Goal: Contribute content

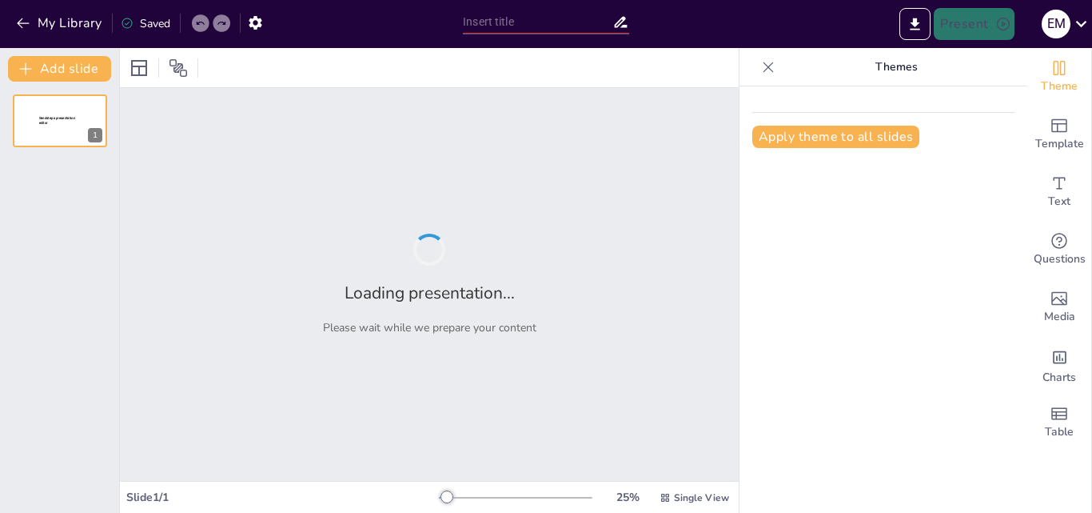
type input "inscripciones abiertas 2026 en la institucion educativa [GEOGRAPHIC_DATA][PERSO…"
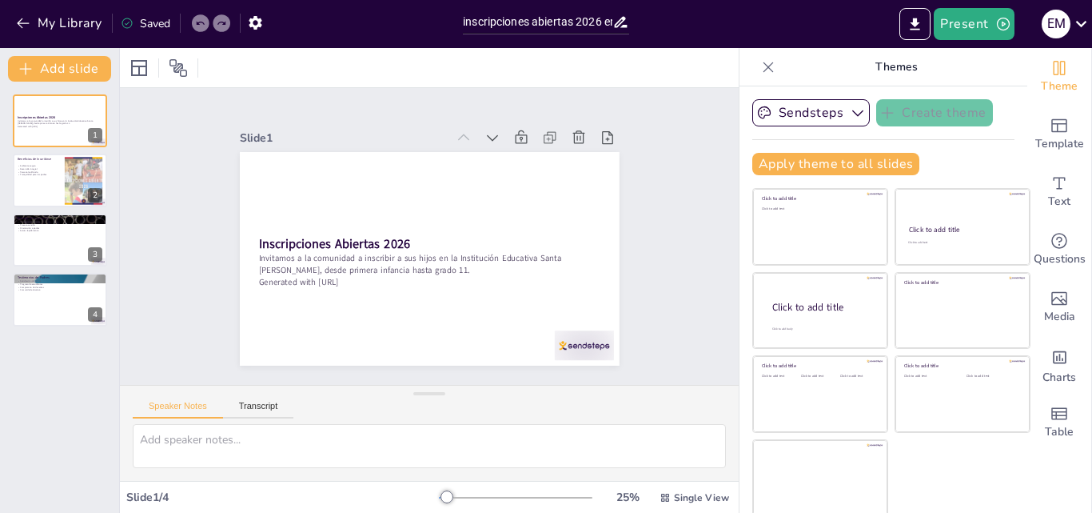
scroll to position [3, 0]
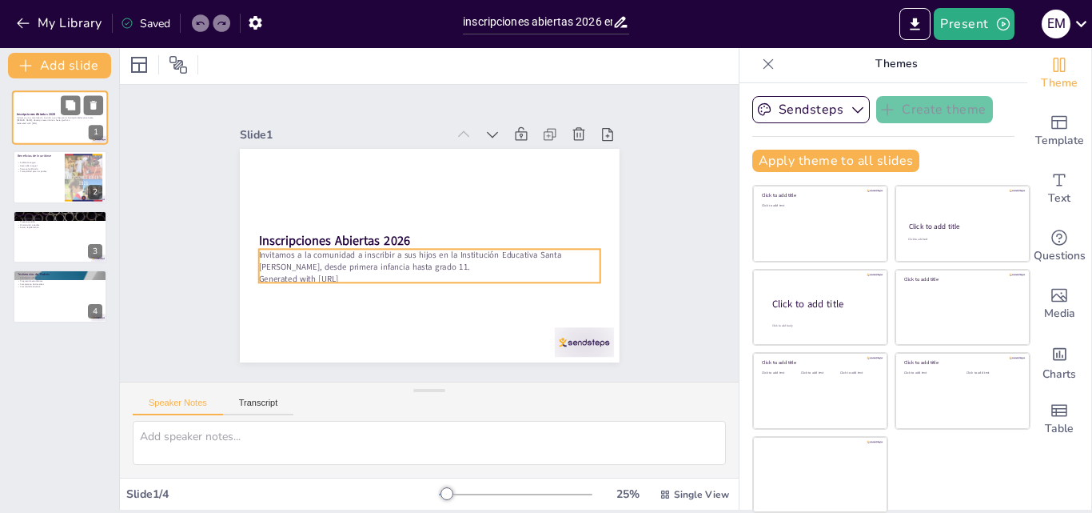
click at [63, 125] on p "Generated with [URL]" at bounding box center [60, 123] width 86 height 3
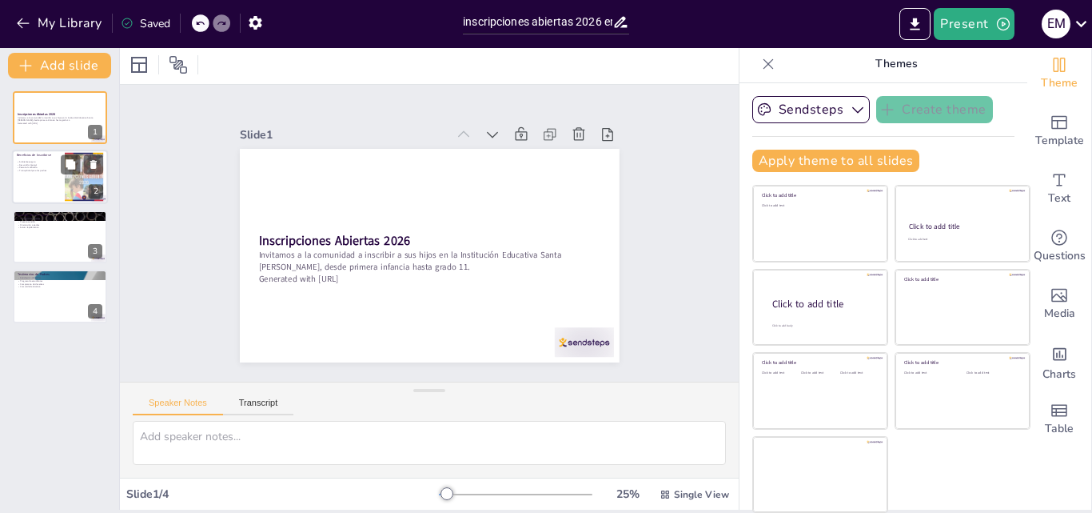
click at [50, 181] on div at bounding box center [60, 177] width 96 height 54
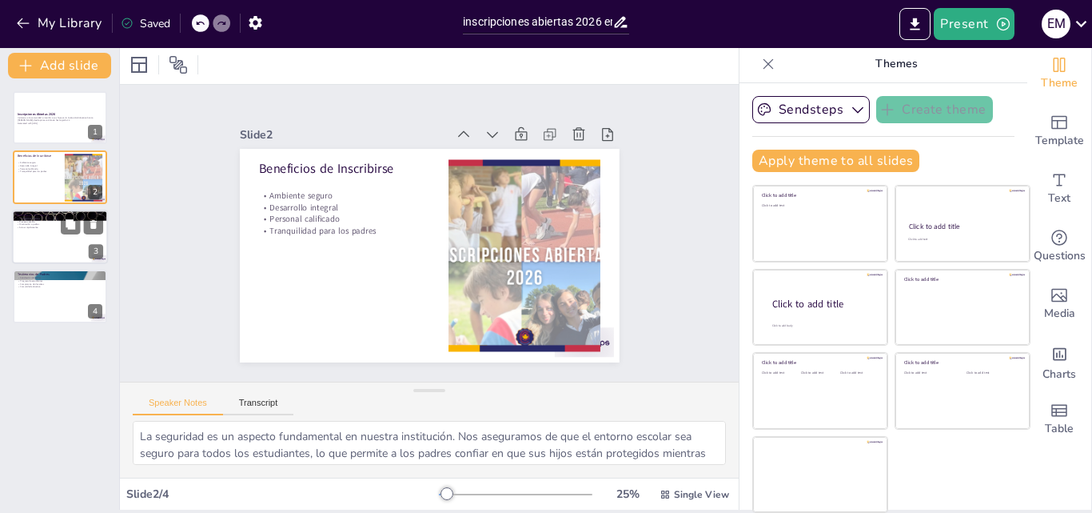
click at [30, 257] on div at bounding box center [60, 236] width 96 height 54
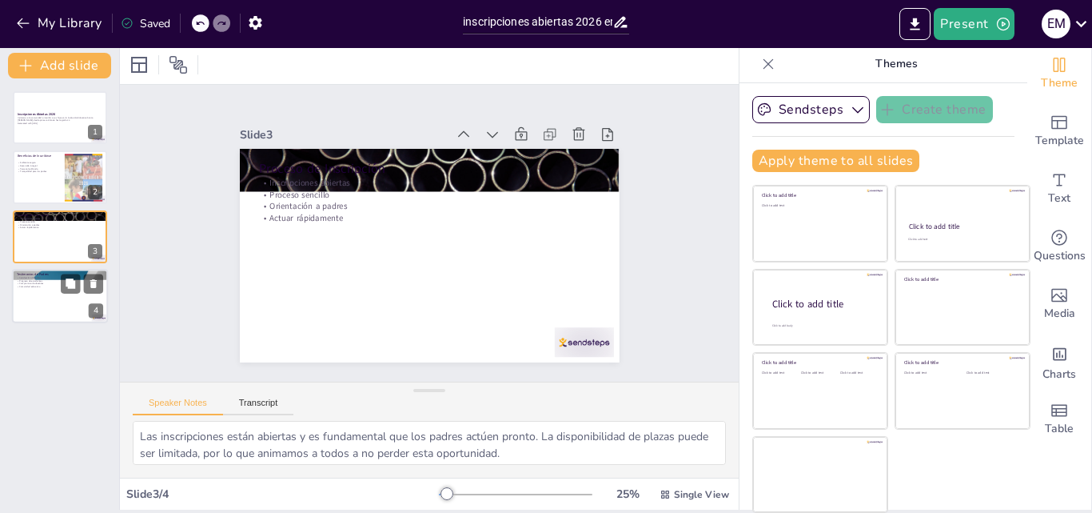
click at [28, 301] on div at bounding box center [60, 296] width 96 height 54
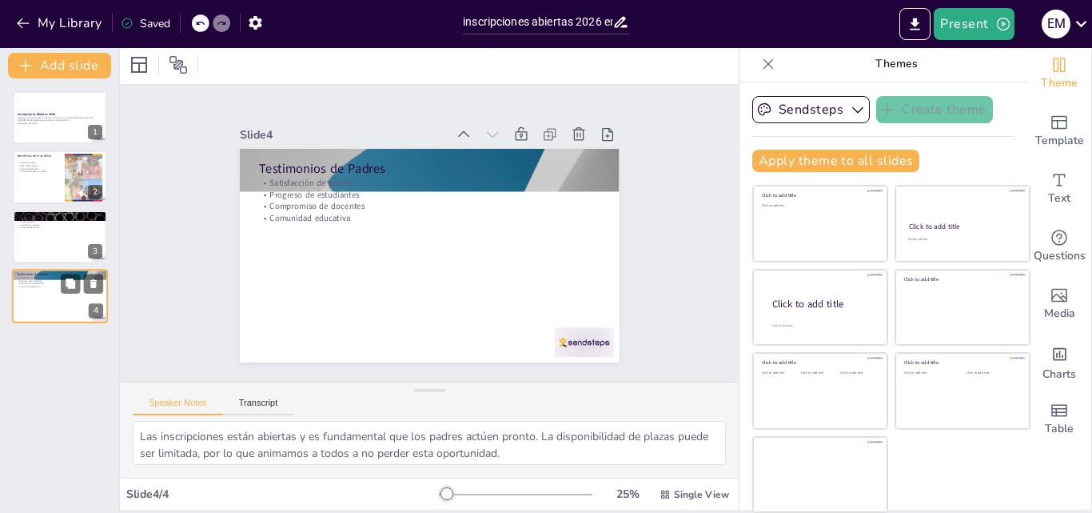
type textarea "La satisfacción de los padres es un indicador clave de nuestro éxito. Nos enorg…"
click at [54, 110] on div at bounding box center [60, 117] width 96 height 54
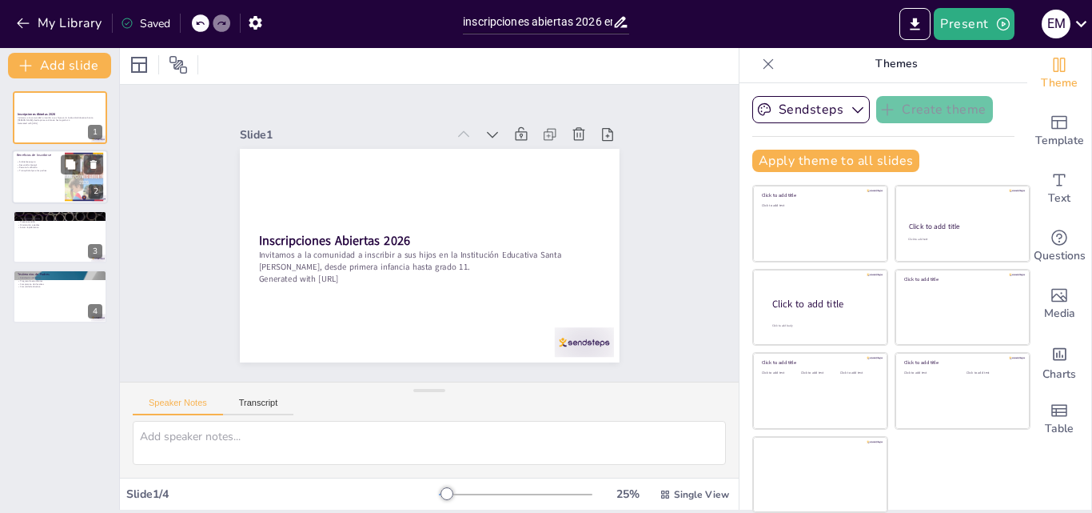
click at [50, 175] on div at bounding box center [60, 177] width 96 height 54
type textarea "La seguridad es un aspecto fundamental en nuestra institución. Nos aseguramos d…"
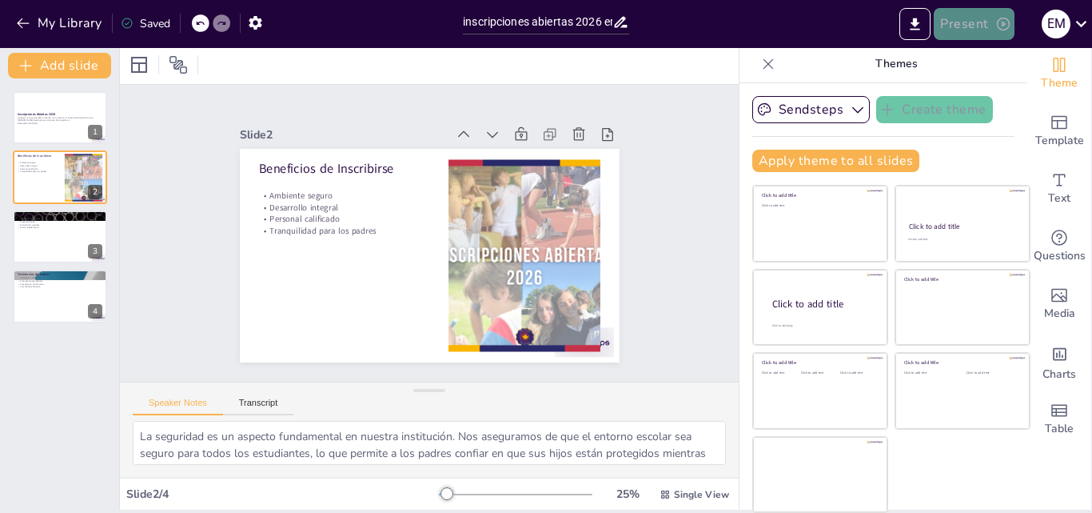
click at [964, 20] on button "Present" at bounding box center [974, 24] width 80 height 32
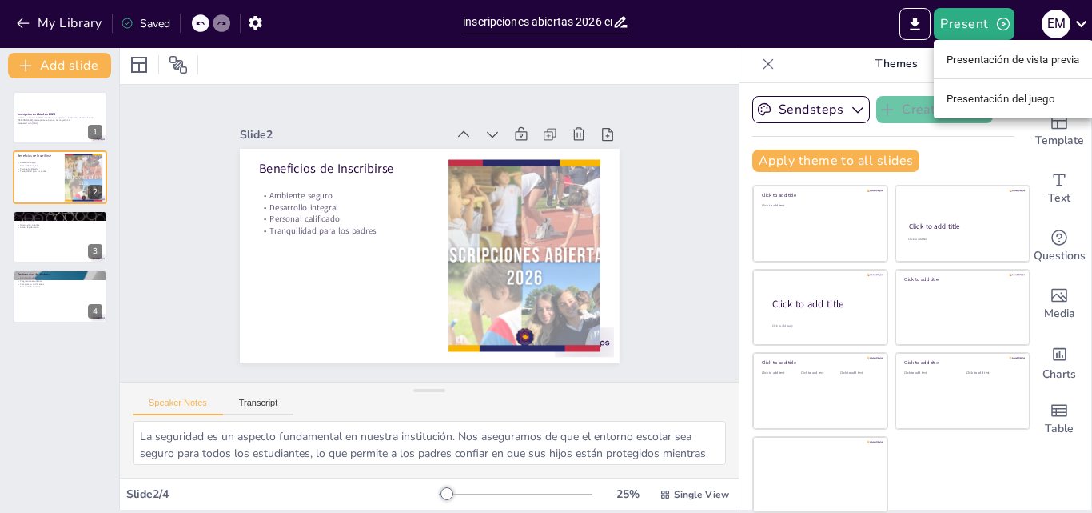
click at [1000, 57] on font "Presentación de vista previa" at bounding box center [1014, 60] width 134 height 12
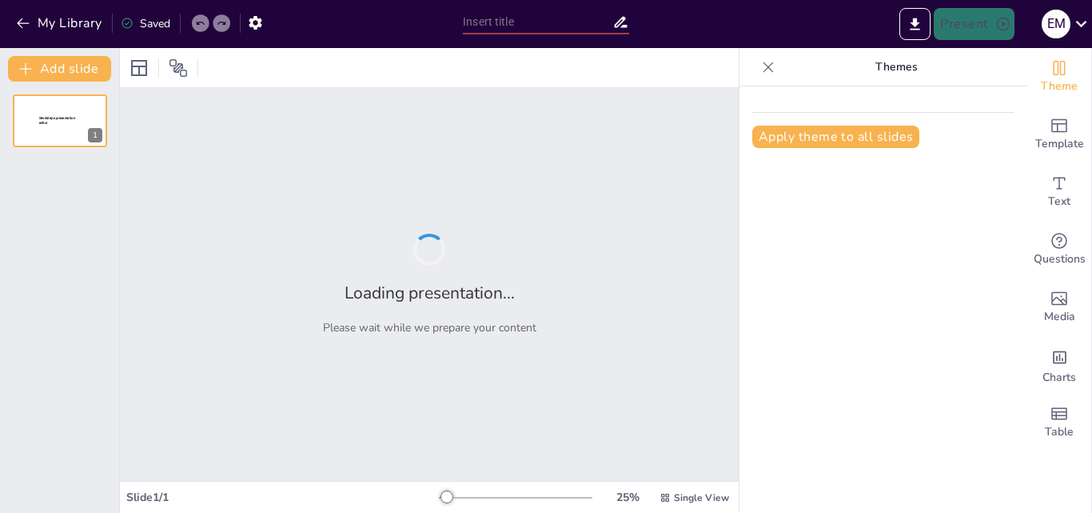
type input "inscripciones abiertas 2026 en la institucion educativa [GEOGRAPHIC_DATA][PERSO…"
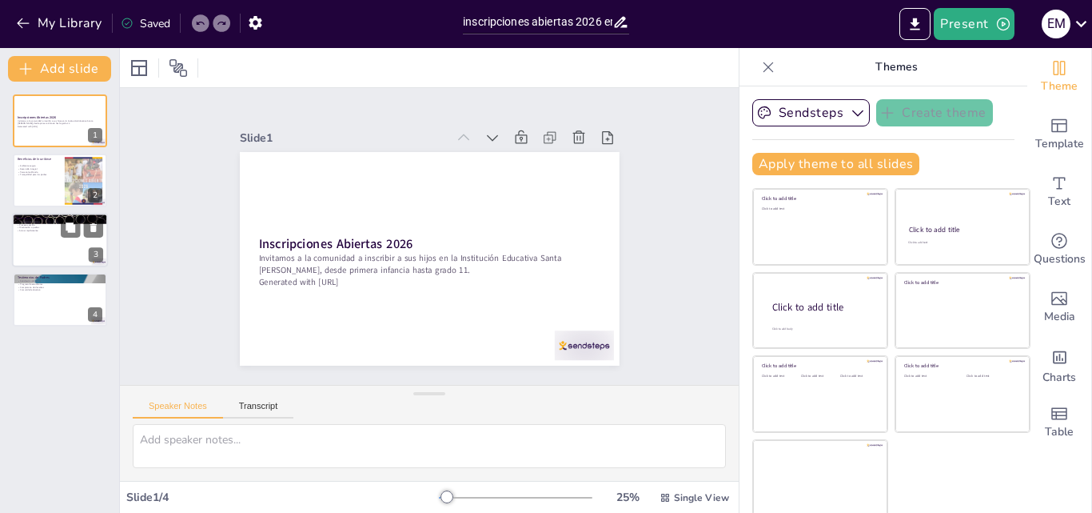
click at [52, 234] on div at bounding box center [60, 240] width 96 height 54
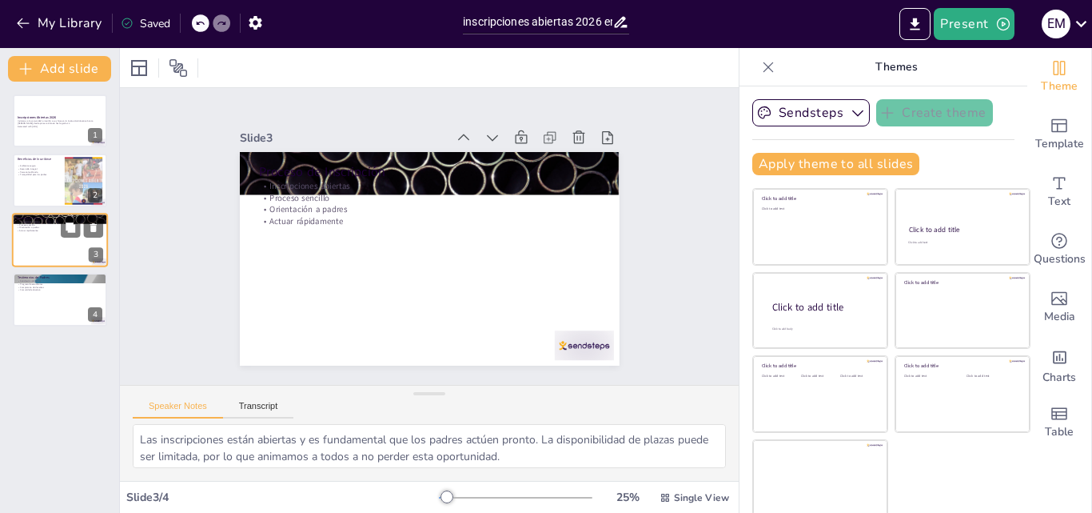
type textarea "Las inscripciones están abiertas y es fundamental que los padres actúen pronto.…"
click at [968, 26] on button "Present" at bounding box center [974, 24] width 80 height 32
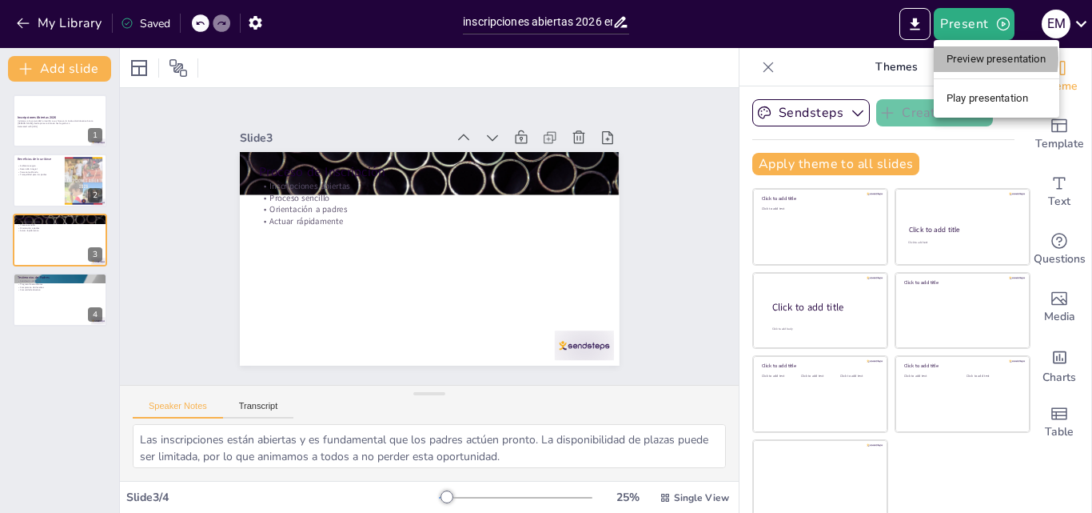
click at [971, 58] on li "Preview presentation" at bounding box center [997, 59] width 126 height 26
